Goal: Task Accomplishment & Management: Manage account settings

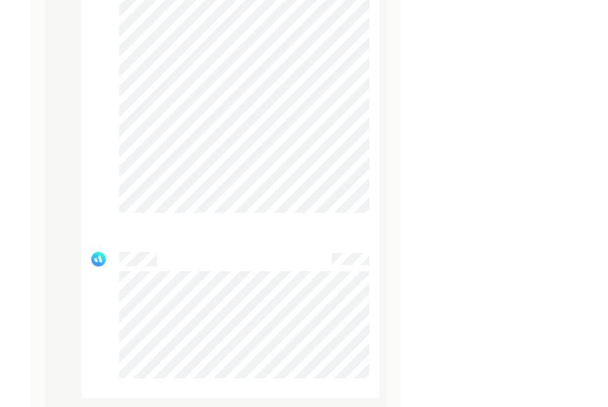
scroll to position [1953, 0]
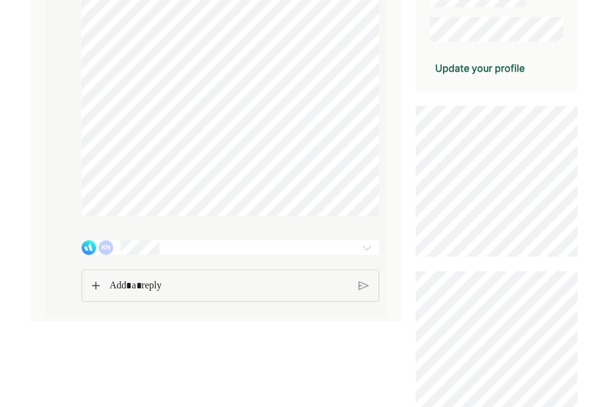
scroll to position [273, 0]
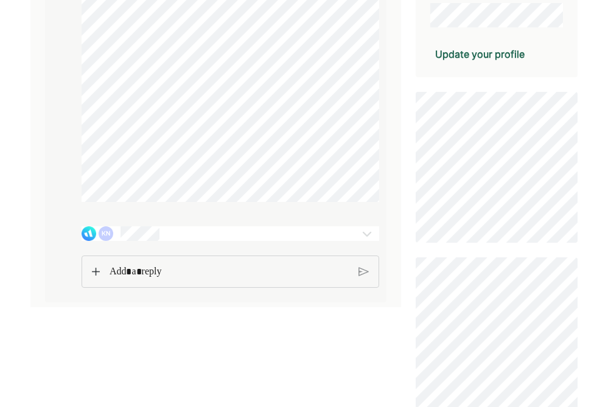
click at [162, 241] on div "KN" at bounding box center [206, 233] width 248 height 15
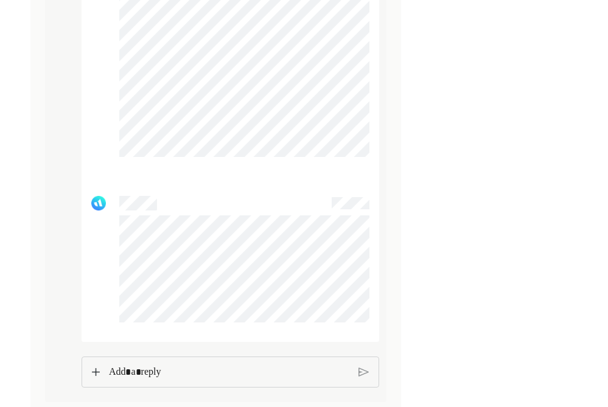
scroll to position [2045, 0]
click at [145, 374] on p "Rich Text Editor. Editing area: main" at bounding box center [229, 372] width 240 height 16
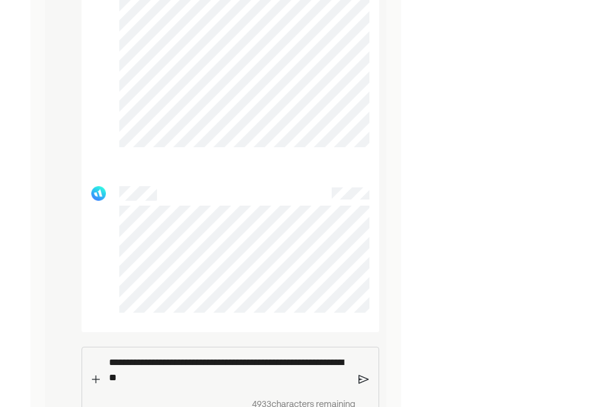
scroll to position [2068, 0]
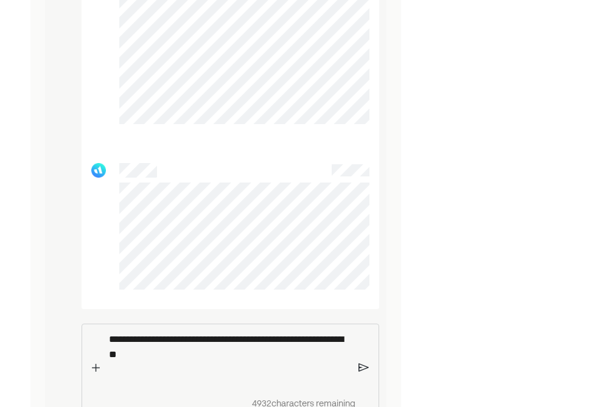
click at [96, 372] on img at bounding box center [96, 367] width 8 height 9
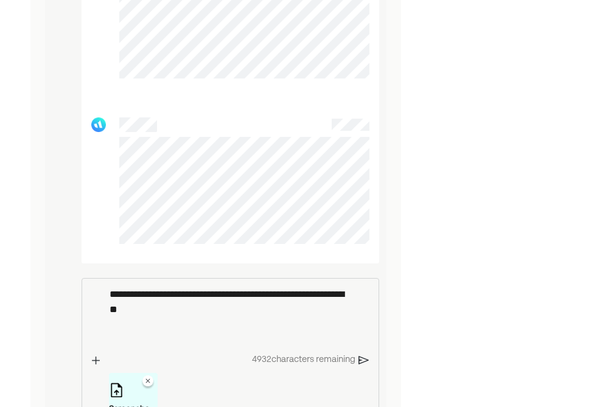
scroll to position [2179, 0]
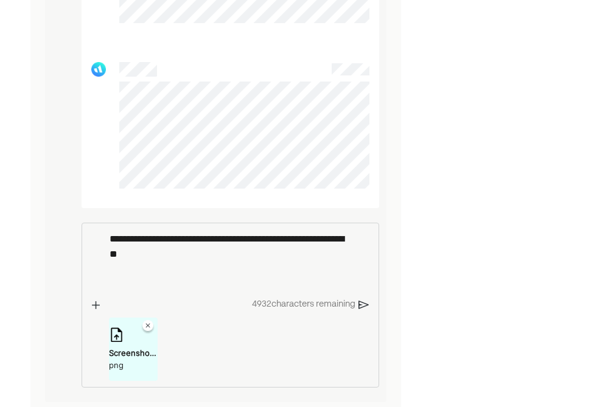
click at [98, 303] on img at bounding box center [96, 305] width 8 height 9
click at [361, 303] on img at bounding box center [363, 304] width 10 height 11
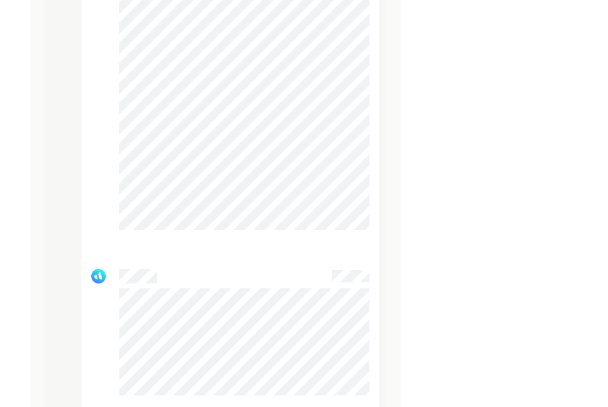
scroll to position [2222, 0]
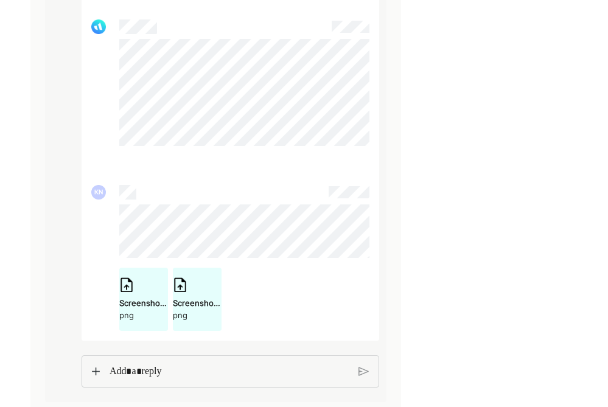
click at [99, 371] on img at bounding box center [96, 371] width 8 height 9
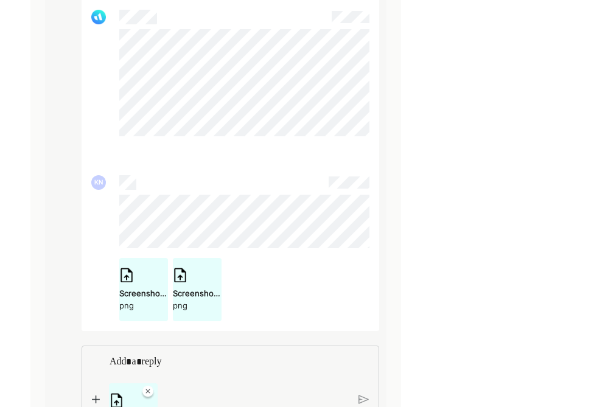
scroll to position [2297, 0]
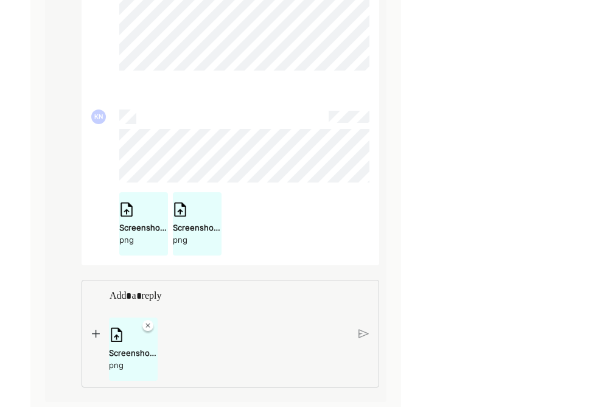
click at [96, 334] on img at bounding box center [96, 333] width 8 height 9
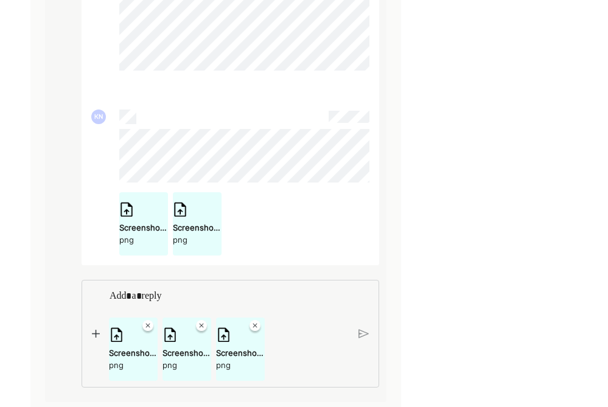
click at [97, 335] on img at bounding box center [96, 333] width 8 height 9
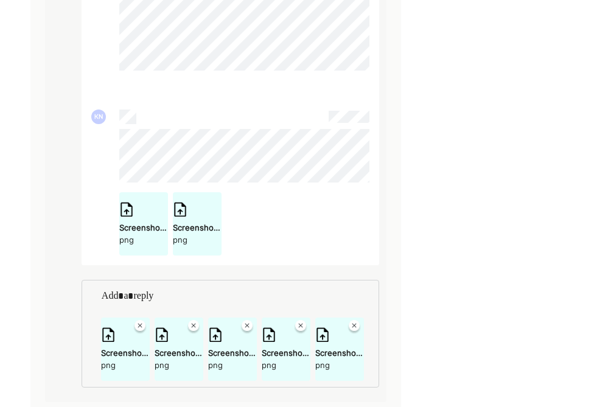
scroll to position [2296, 0]
click at [311, 301] on p "Rich Text Editor. Editing area: main" at bounding box center [230, 296] width 257 height 16
click at [370, 347] on div "Screenshot [DATE] 6.56.50 PM.png png Screenshot [DATE] 6.56.47 PM.png png Scree…" at bounding box center [230, 334] width 297 height 108
click at [355, 326] on img at bounding box center [354, 327] width 15 height 15
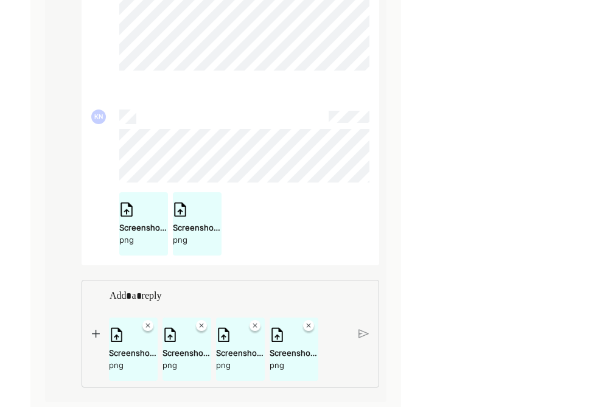
click at [365, 336] on img at bounding box center [363, 333] width 10 height 11
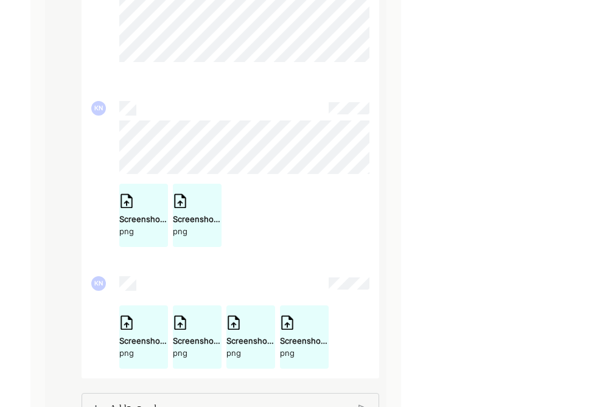
scroll to position [2343, 0]
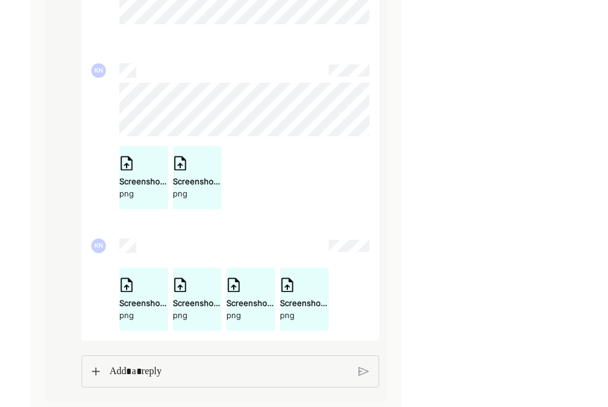
click at [97, 372] on img at bounding box center [96, 371] width 8 height 9
click at [102, 372] on div at bounding box center [229, 372] width 259 height 32
click at [94, 369] on img at bounding box center [96, 371] width 8 height 9
click at [143, 375] on p "Rich Text Editor. Editing area: main" at bounding box center [228, 372] width 239 height 16
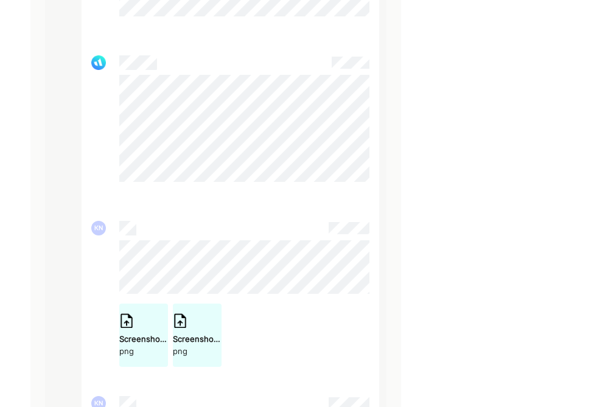
scroll to position [2174, 0]
